Goal: Task Accomplishment & Management: Use online tool/utility

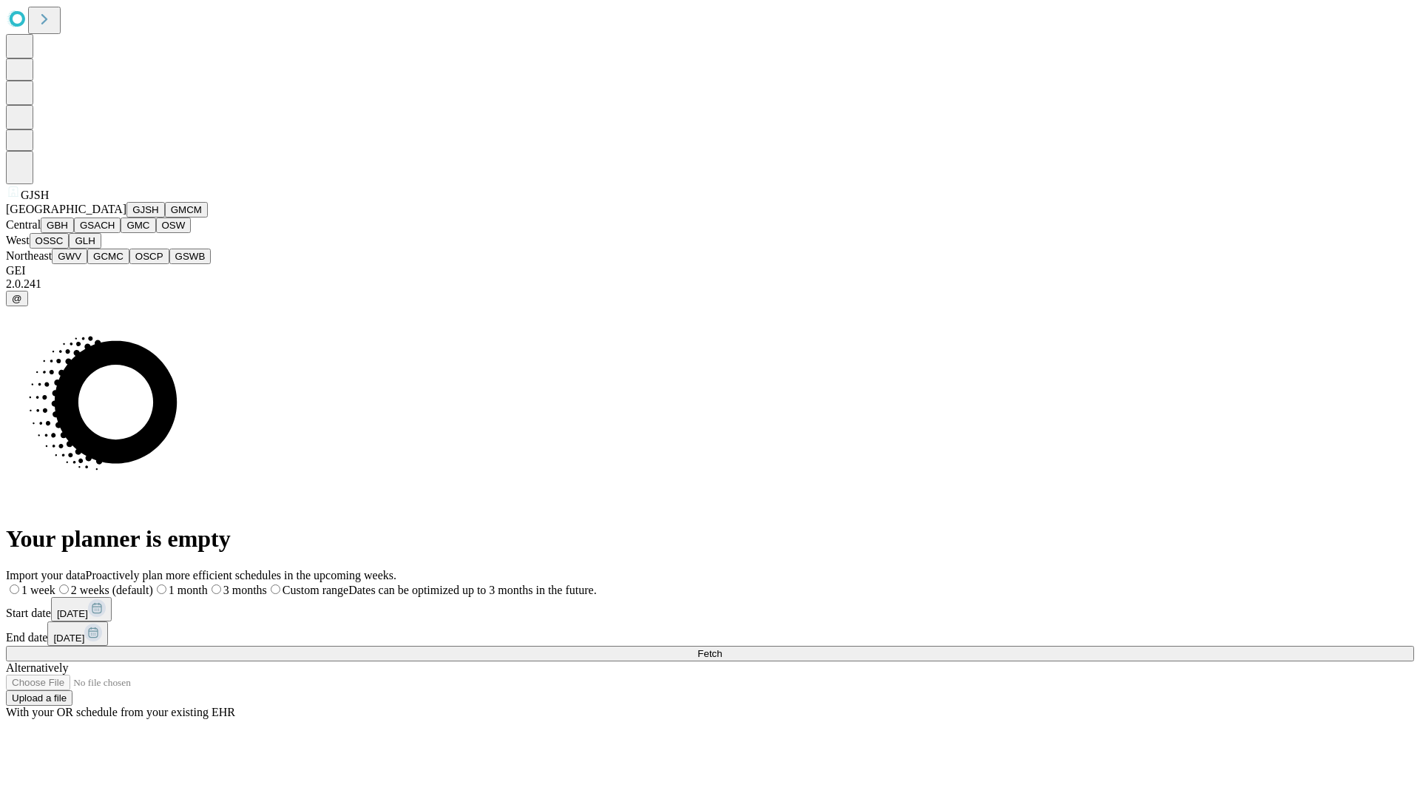
click at [126, 217] on button "GJSH" at bounding box center [145, 210] width 38 height 16
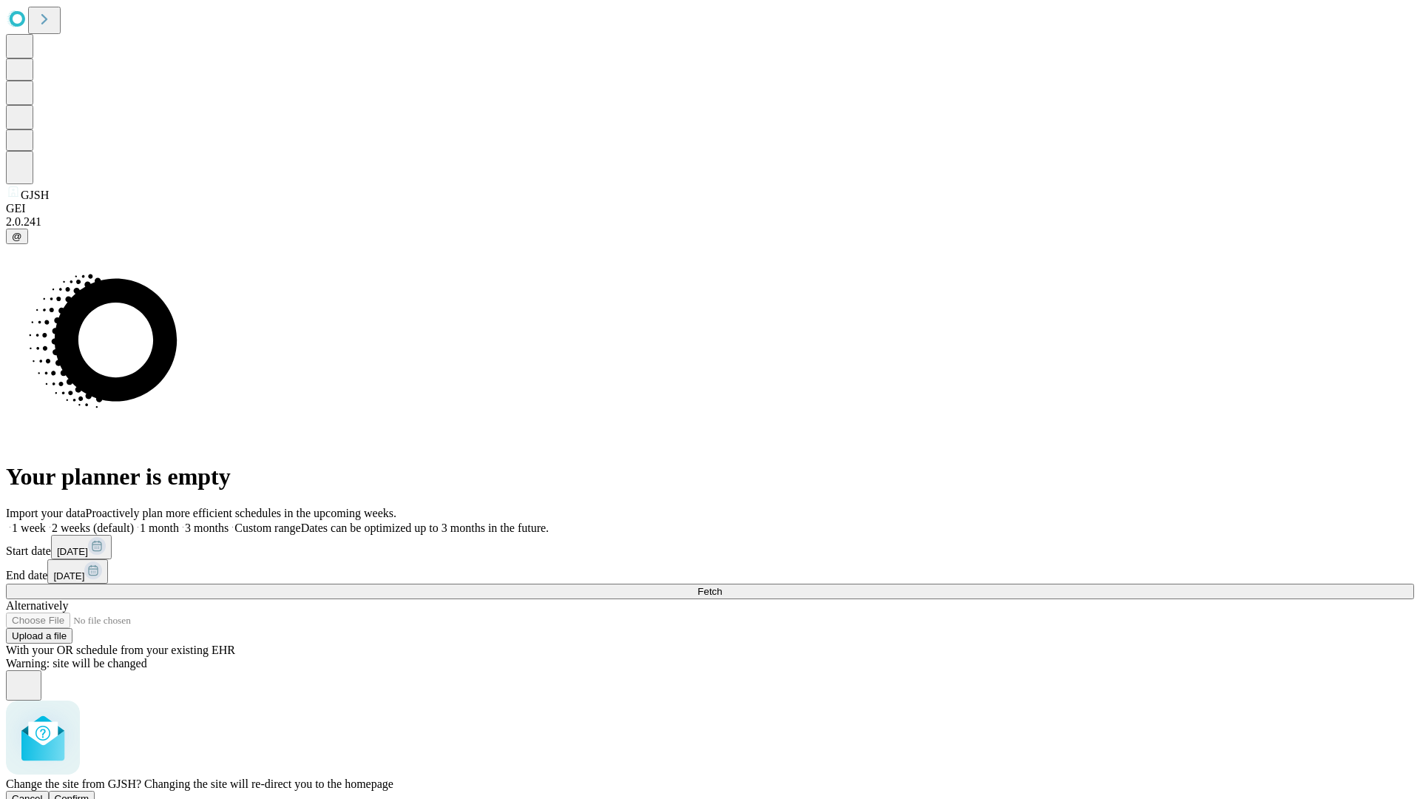
click at [89, 793] on span "Confirm" at bounding box center [72, 798] width 35 height 11
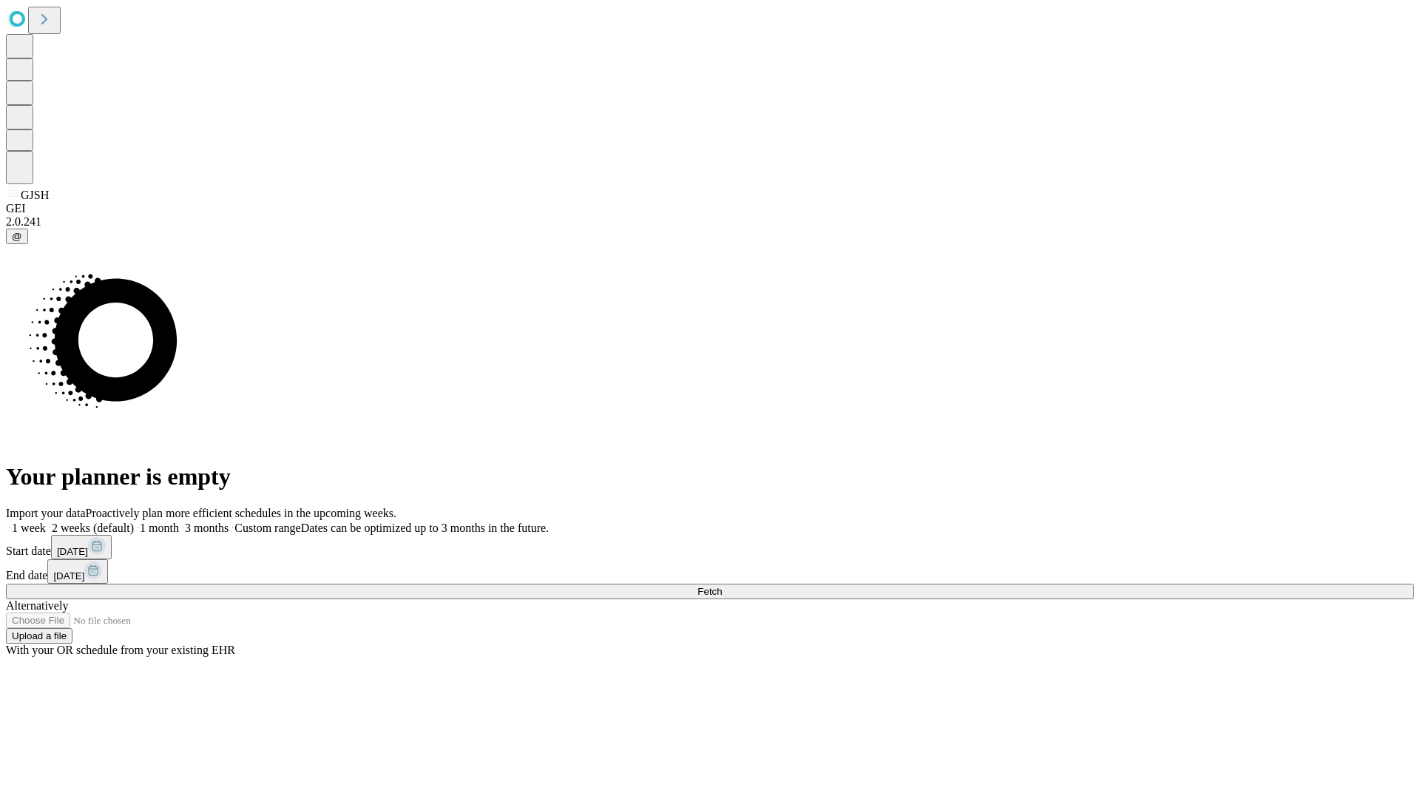
click at [179, 521] on label "1 month" at bounding box center [156, 527] width 45 height 13
click at [722, 586] on span "Fetch" at bounding box center [709, 591] width 24 height 11
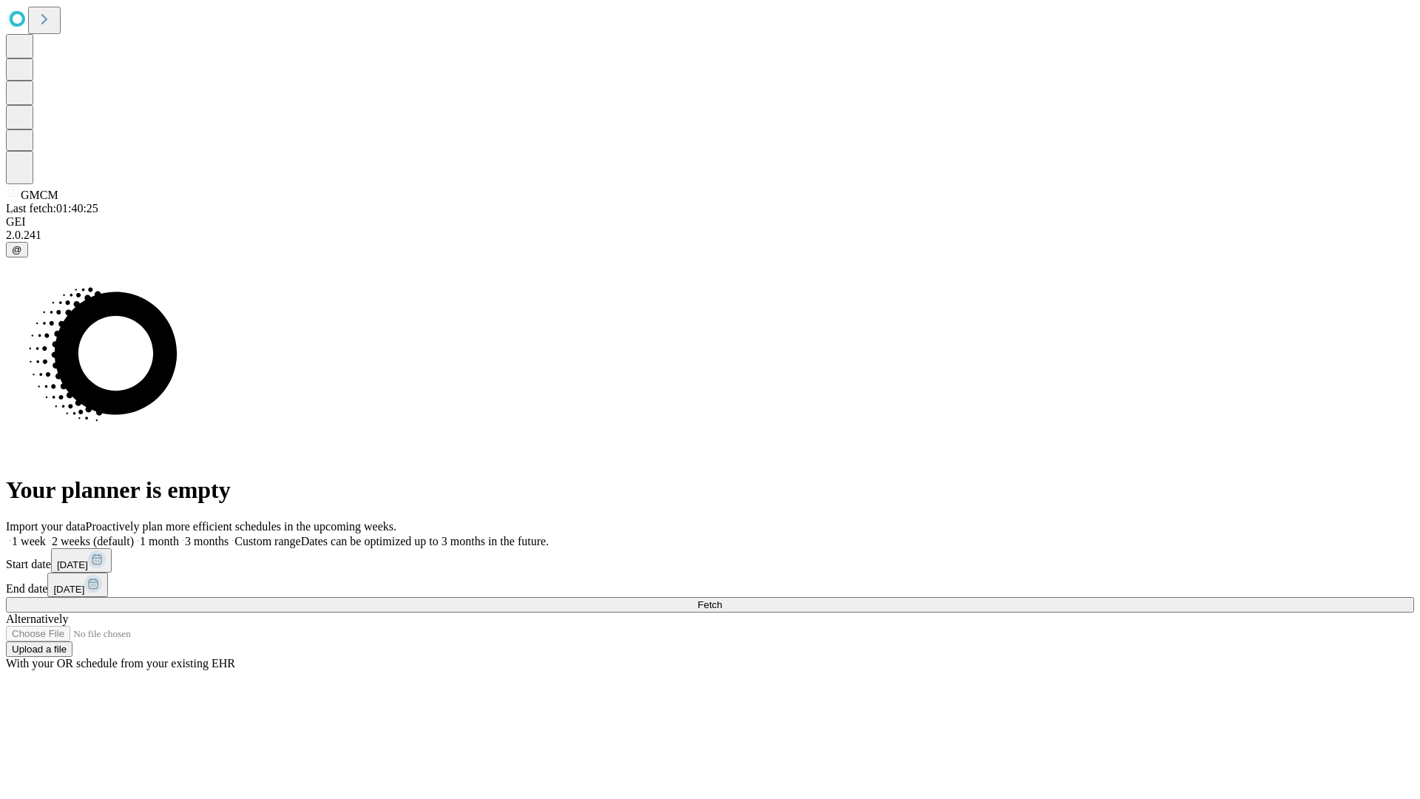
click at [179, 535] on label "1 month" at bounding box center [156, 541] width 45 height 13
click at [722, 599] on span "Fetch" at bounding box center [709, 604] width 24 height 11
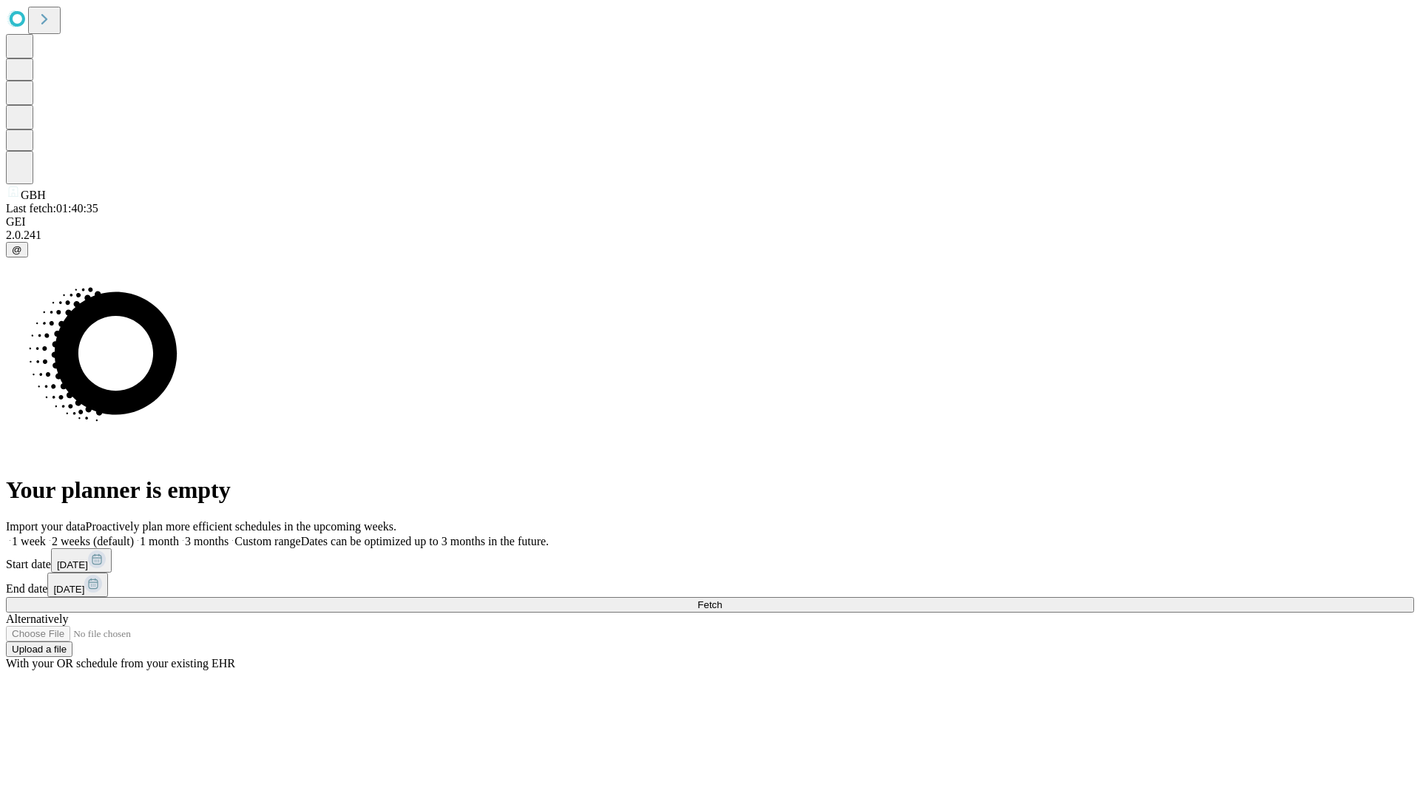
click at [179, 535] on label "1 month" at bounding box center [156, 541] width 45 height 13
click at [722, 599] on span "Fetch" at bounding box center [709, 604] width 24 height 11
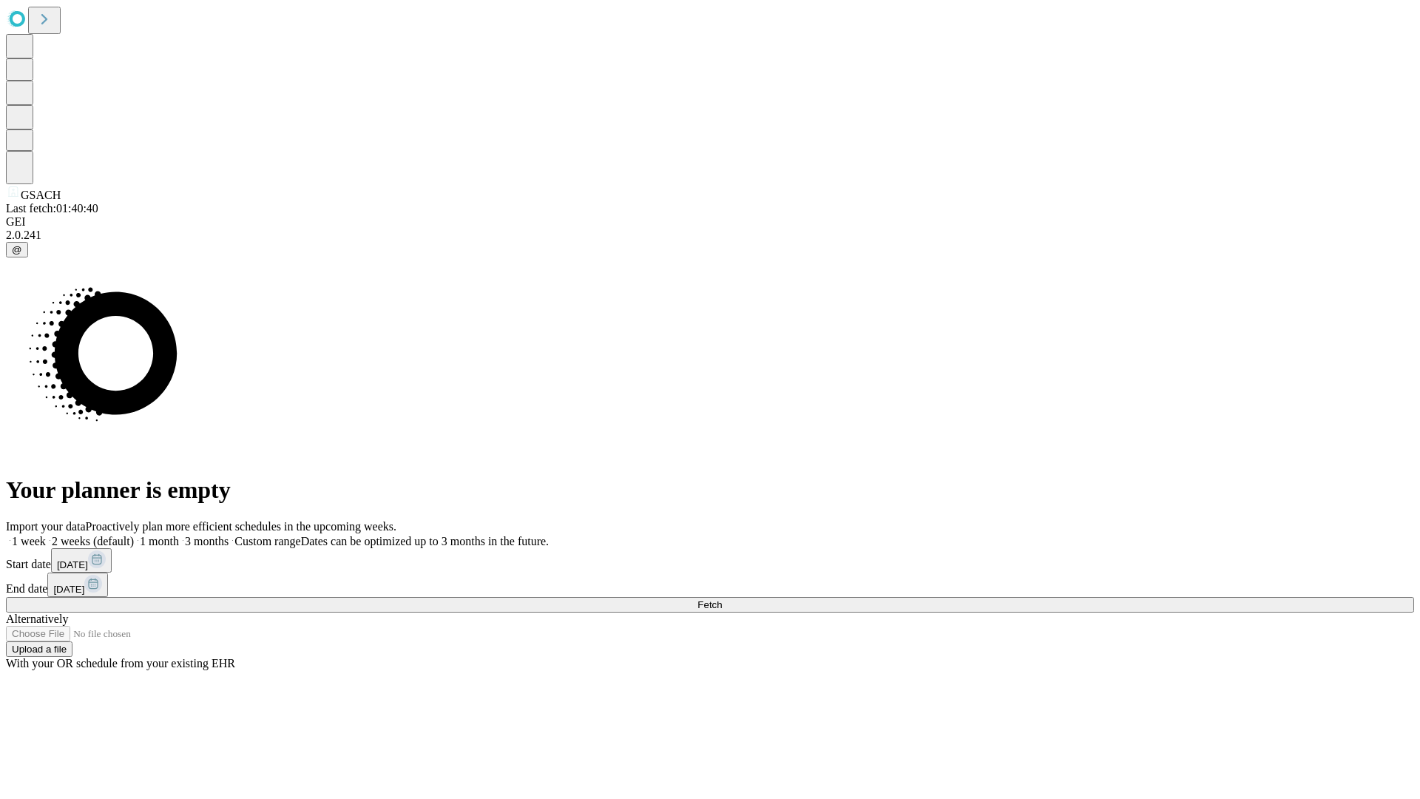
click at [179, 535] on label "1 month" at bounding box center [156, 541] width 45 height 13
click at [722, 599] on span "Fetch" at bounding box center [709, 604] width 24 height 11
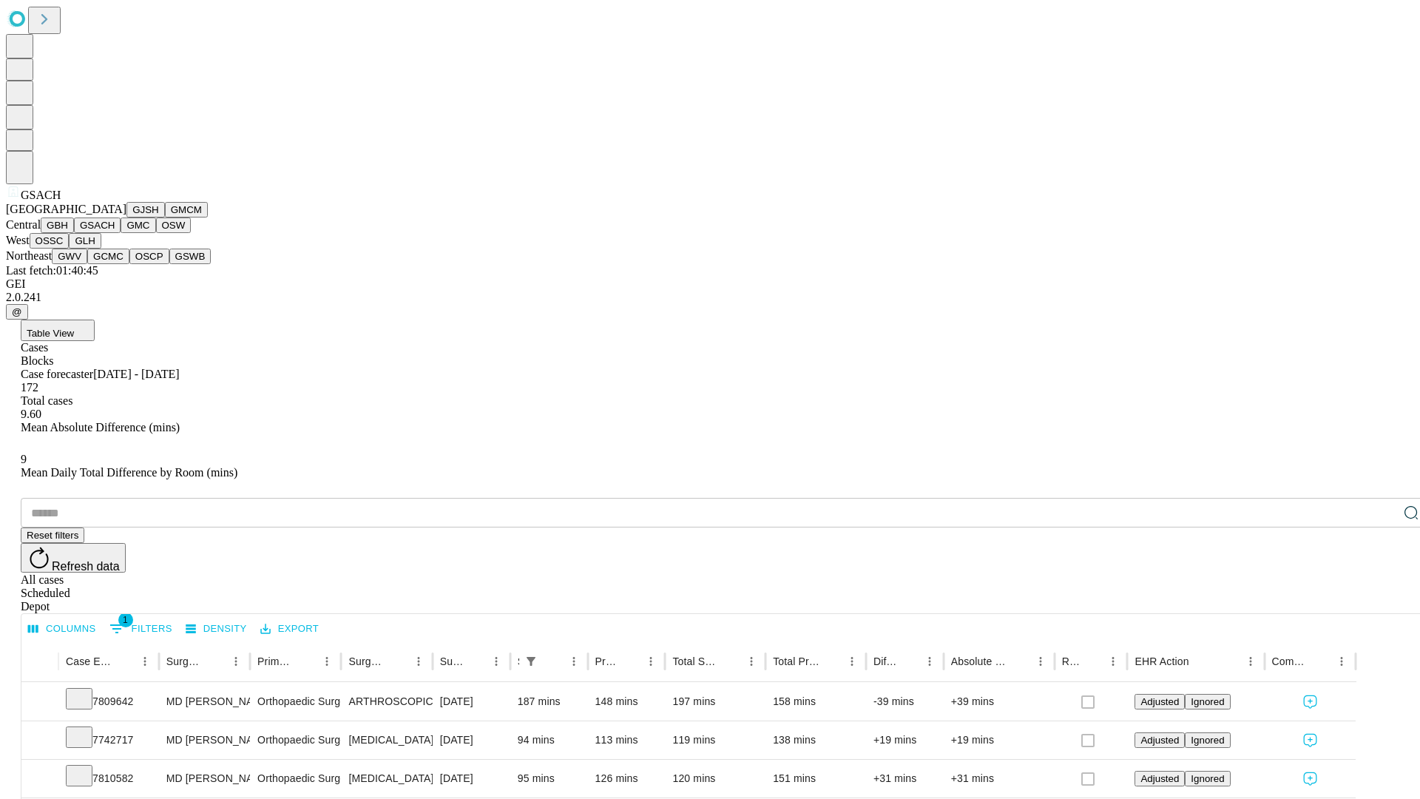
click at [121, 233] on button "GMC" at bounding box center [138, 225] width 35 height 16
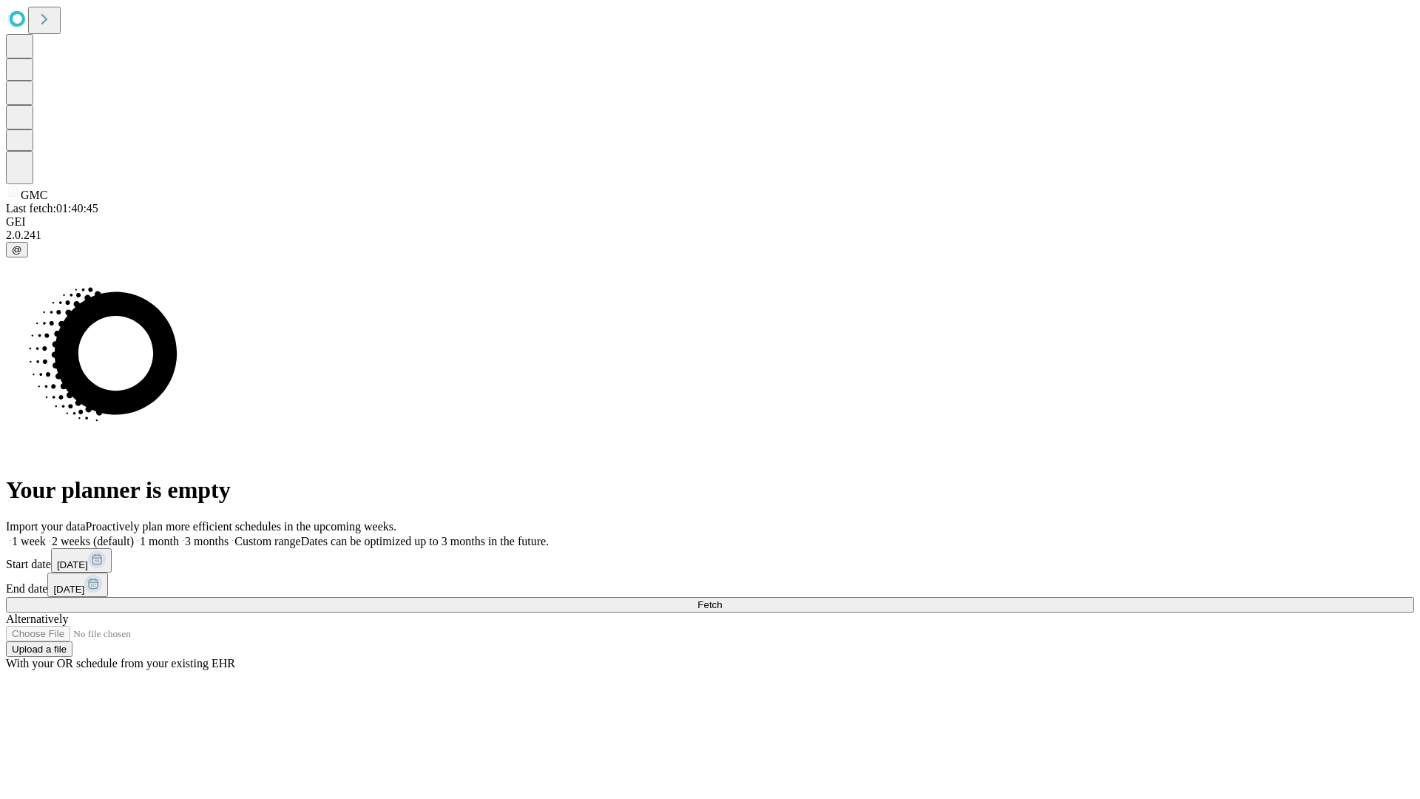
click at [179, 535] on label "1 month" at bounding box center [156, 541] width 45 height 13
click at [722, 599] on span "Fetch" at bounding box center [709, 604] width 24 height 11
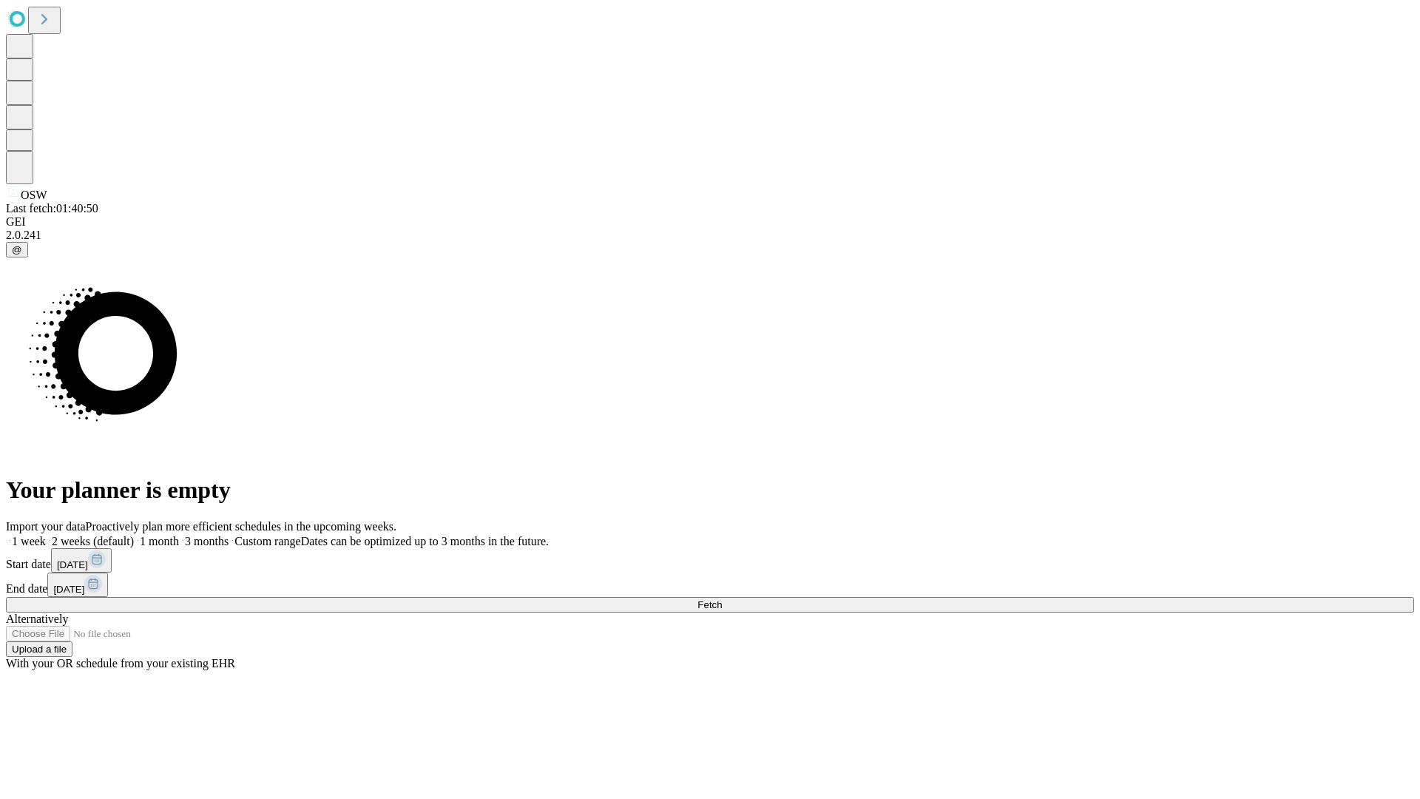
click at [179, 535] on label "1 month" at bounding box center [156, 541] width 45 height 13
click at [722, 599] on span "Fetch" at bounding box center [709, 604] width 24 height 11
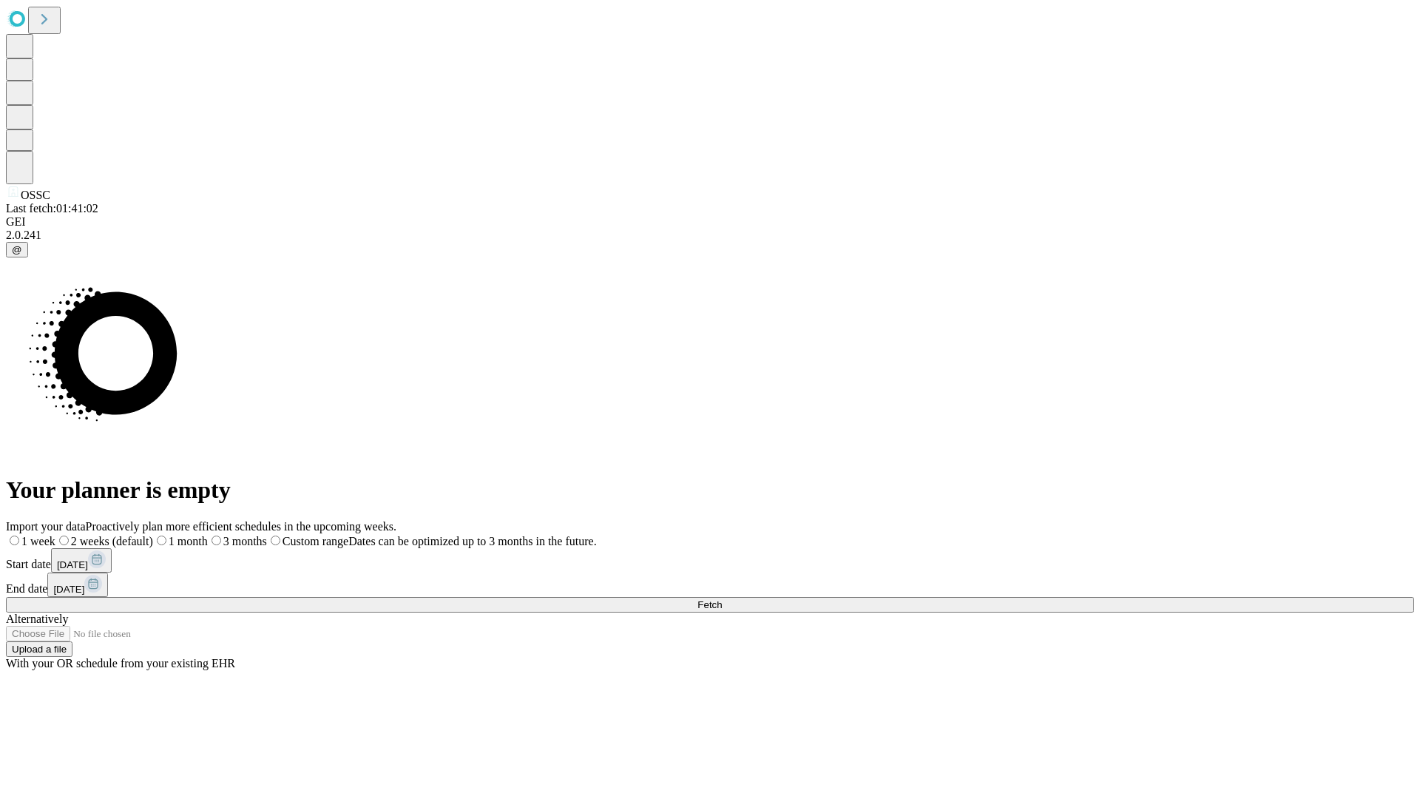
click at [208, 535] on label "1 month" at bounding box center [180, 541] width 55 height 13
click at [722, 599] on span "Fetch" at bounding box center [709, 604] width 24 height 11
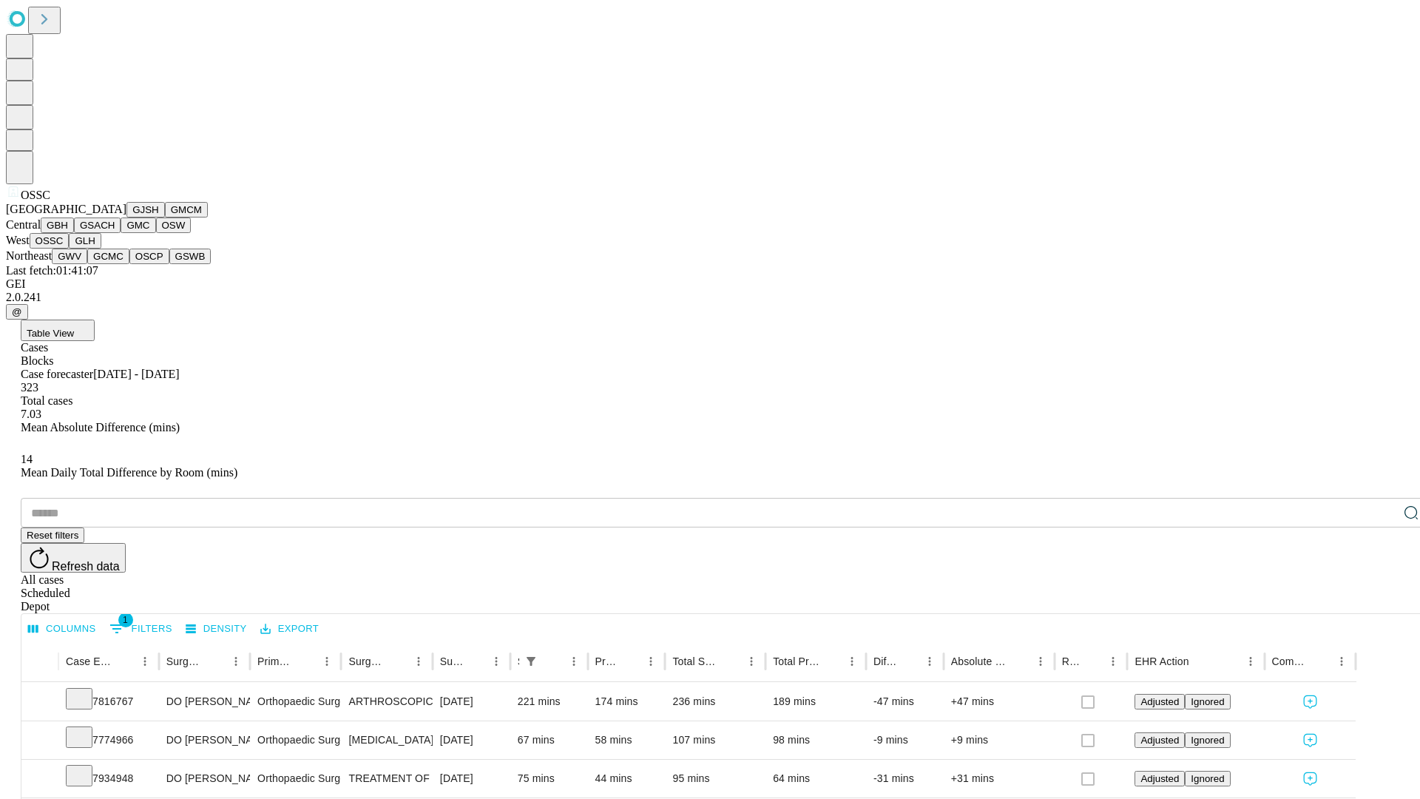
click at [101, 249] on button "GLH" at bounding box center [85, 241] width 32 height 16
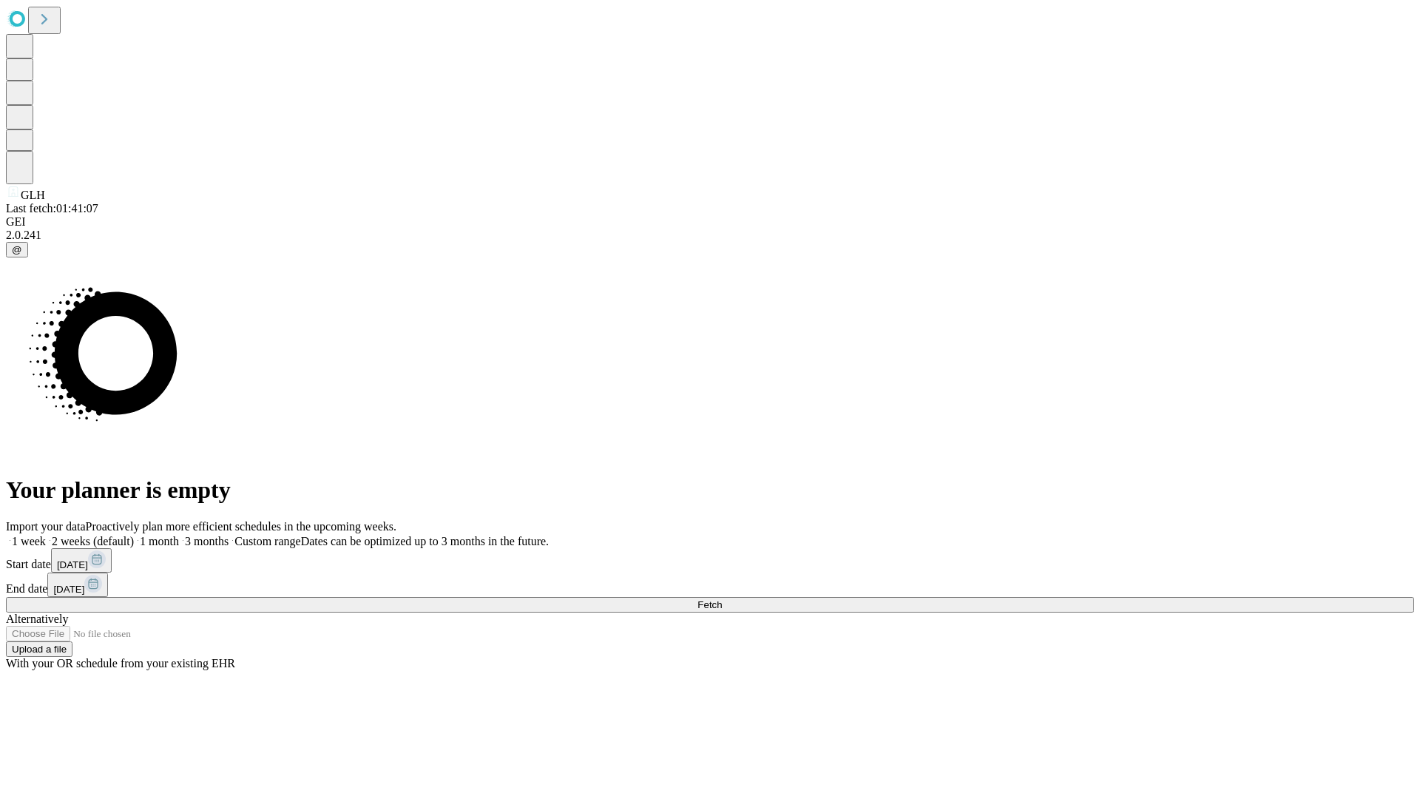
click at [179, 535] on label "1 month" at bounding box center [156, 541] width 45 height 13
click at [722, 599] on span "Fetch" at bounding box center [709, 604] width 24 height 11
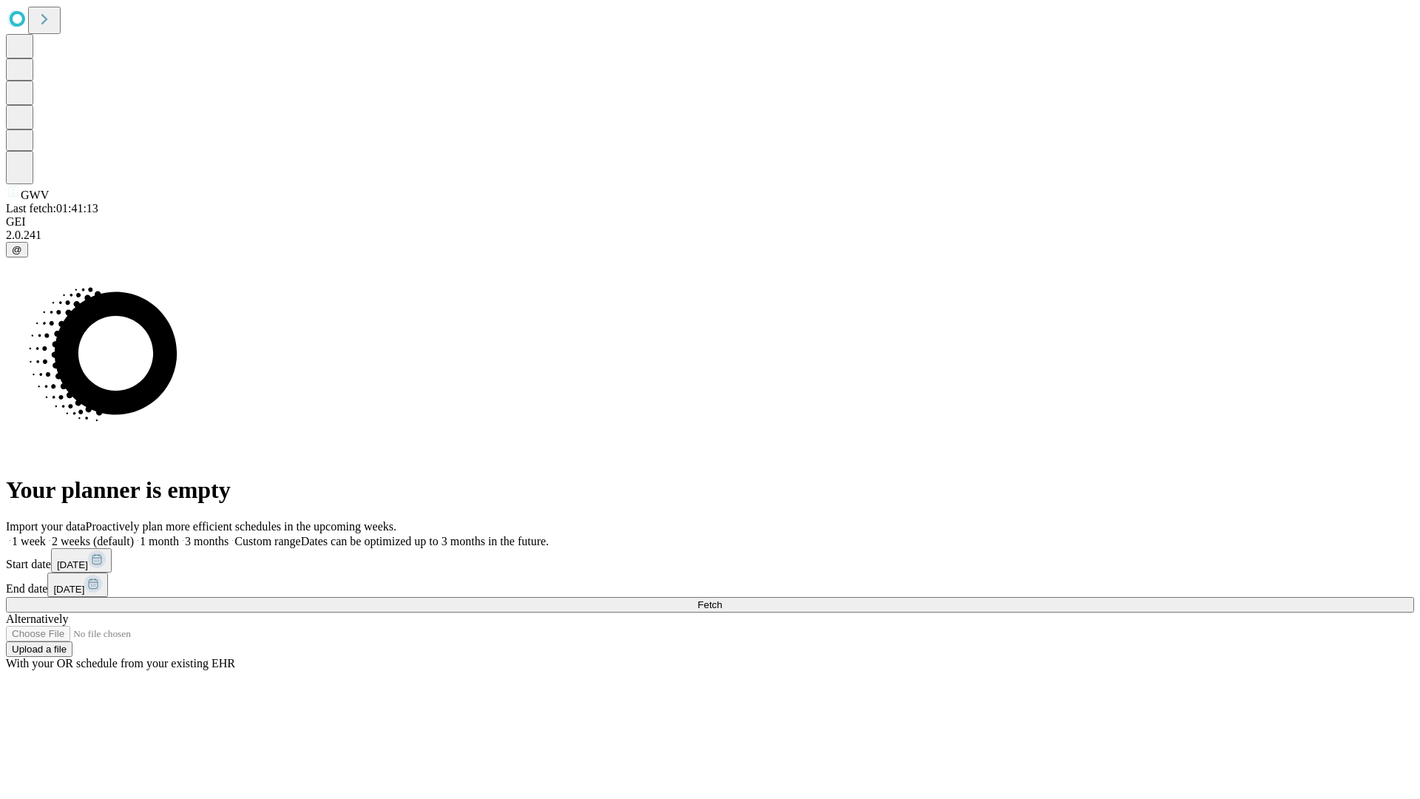
click at [722, 599] on span "Fetch" at bounding box center [709, 604] width 24 height 11
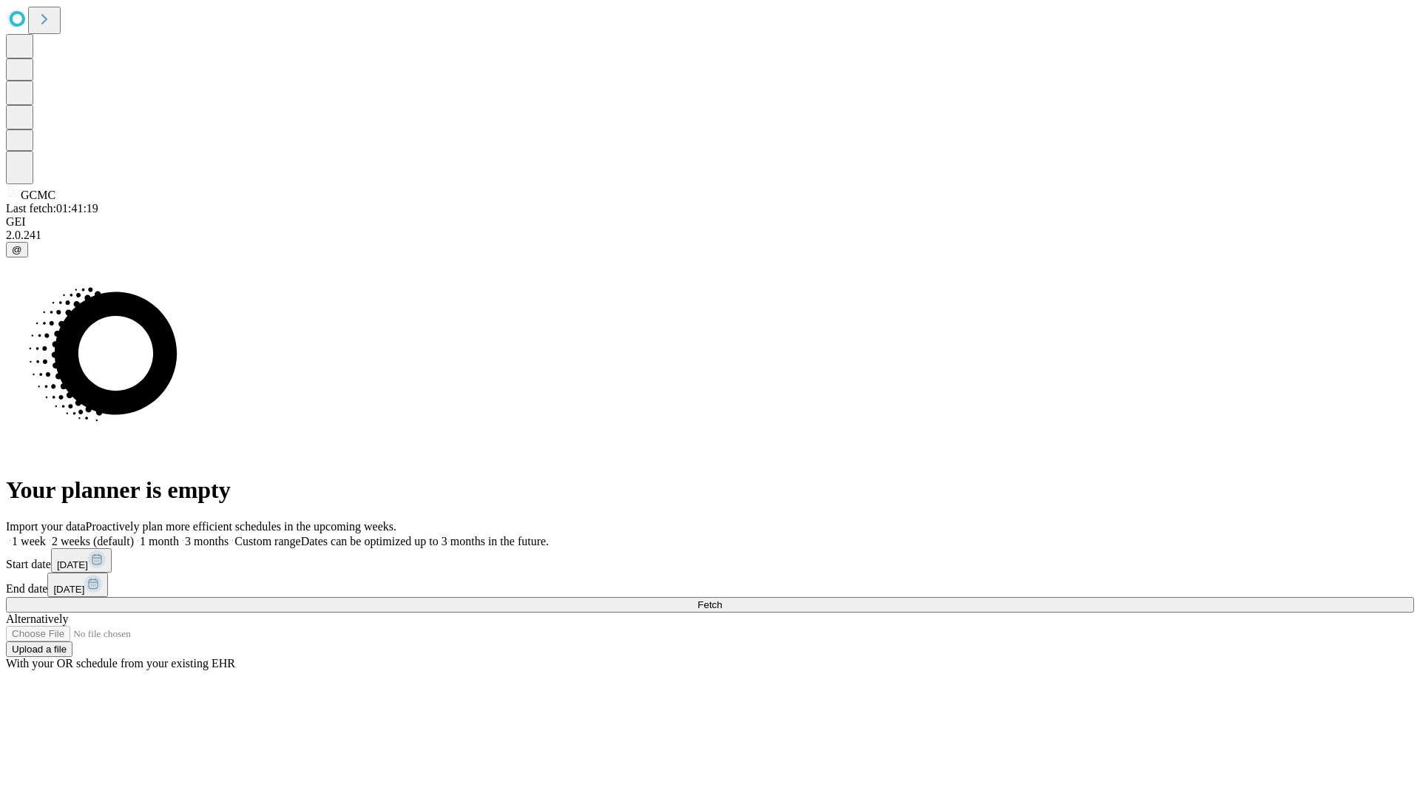
click at [179, 535] on label "1 month" at bounding box center [156, 541] width 45 height 13
click at [722, 599] on span "Fetch" at bounding box center [709, 604] width 24 height 11
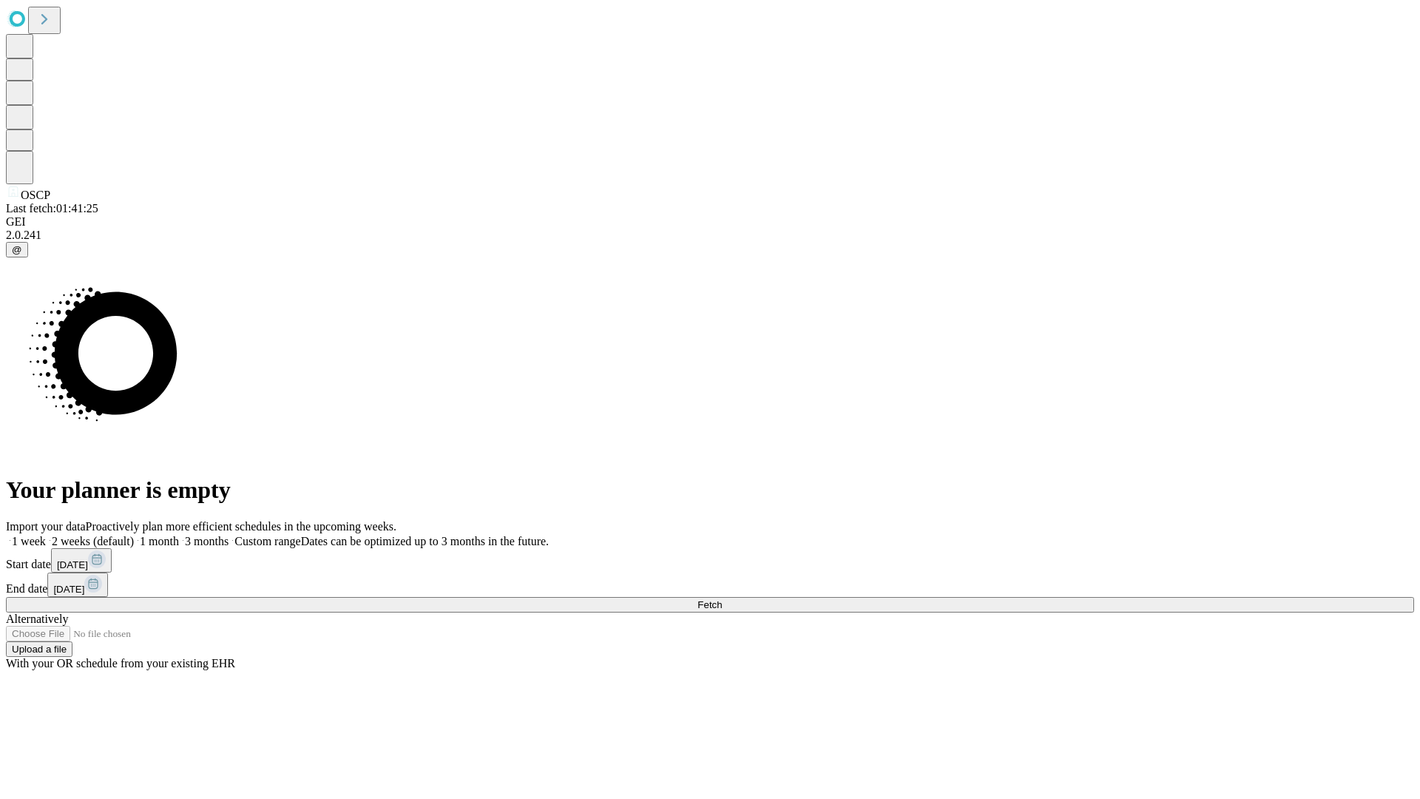
click at [179, 535] on label "1 month" at bounding box center [156, 541] width 45 height 13
click at [722, 599] on span "Fetch" at bounding box center [709, 604] width 24 height 11
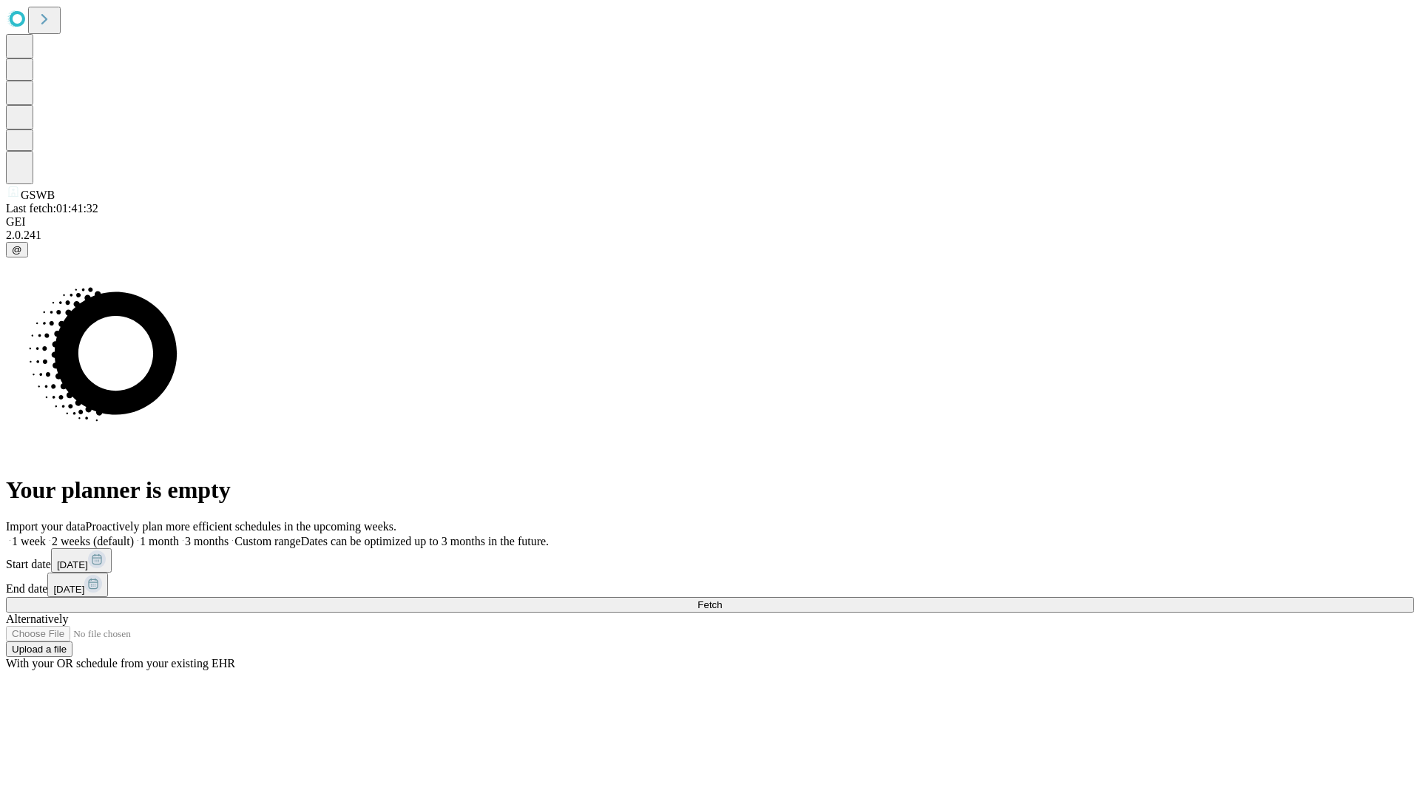
click at [179, 535] on label "1 month" at bounding box center [156, 541] width 45 height 13
click at [722, 599] on span "Fetch" at bounding box center [709, 604] width 24 height 11
